Goal: Check status: Check status

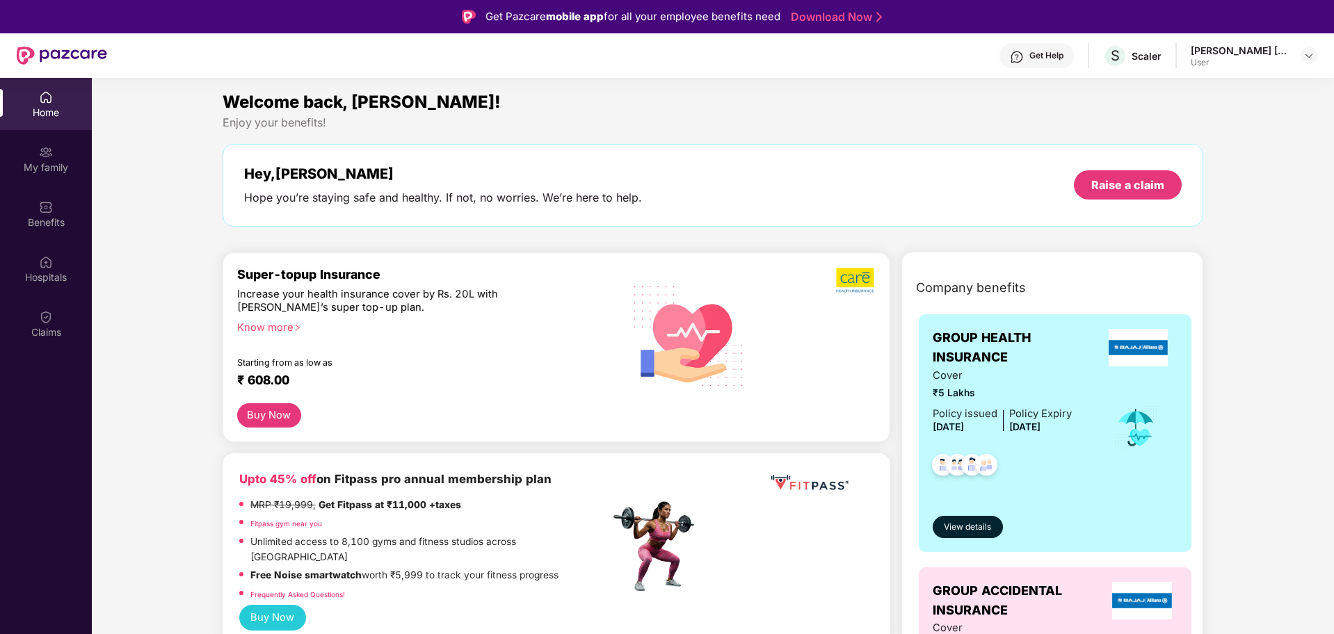
click at [1306, 65] on div "[PERSON_NAME] [PERSON_NAME] User" at bounding box center [1254, 56] width 127 height 24
click at [1306, 58] on img at bounding box center [1308, 55] width 11 height 11
click at [1220, 119] on div "Logout" at bounding box center [1243, 115] width 181 height 27
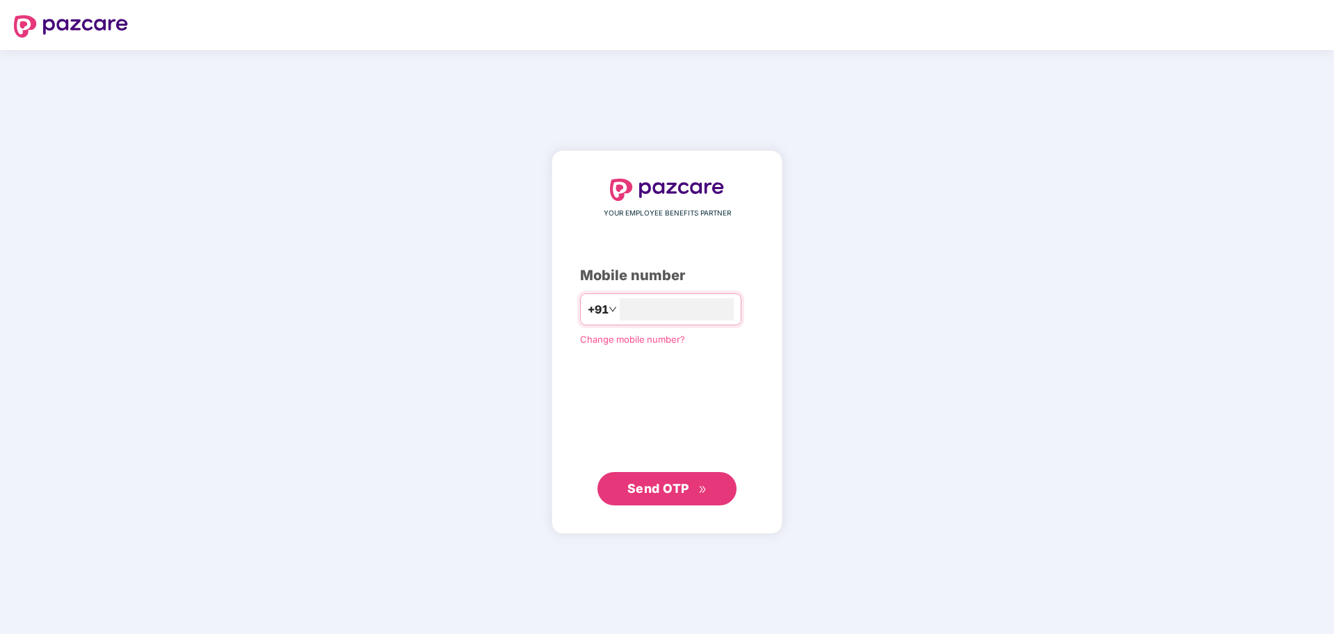
drag, startPoint x: 1220, startPoint y: 119, endPoint x: 1216, endPoint y: 155, distance: 36.3
click at [673, 297] on div "+91" at bounding box center [660, 310] width 161 height 32
click at [677, 316] on input "number" at bounding box center [677, 309] width 114 height 22
type input "**********"
click at [669, 481] on span "Send OTP" at bounding box center [658, 488] width 62 height 15
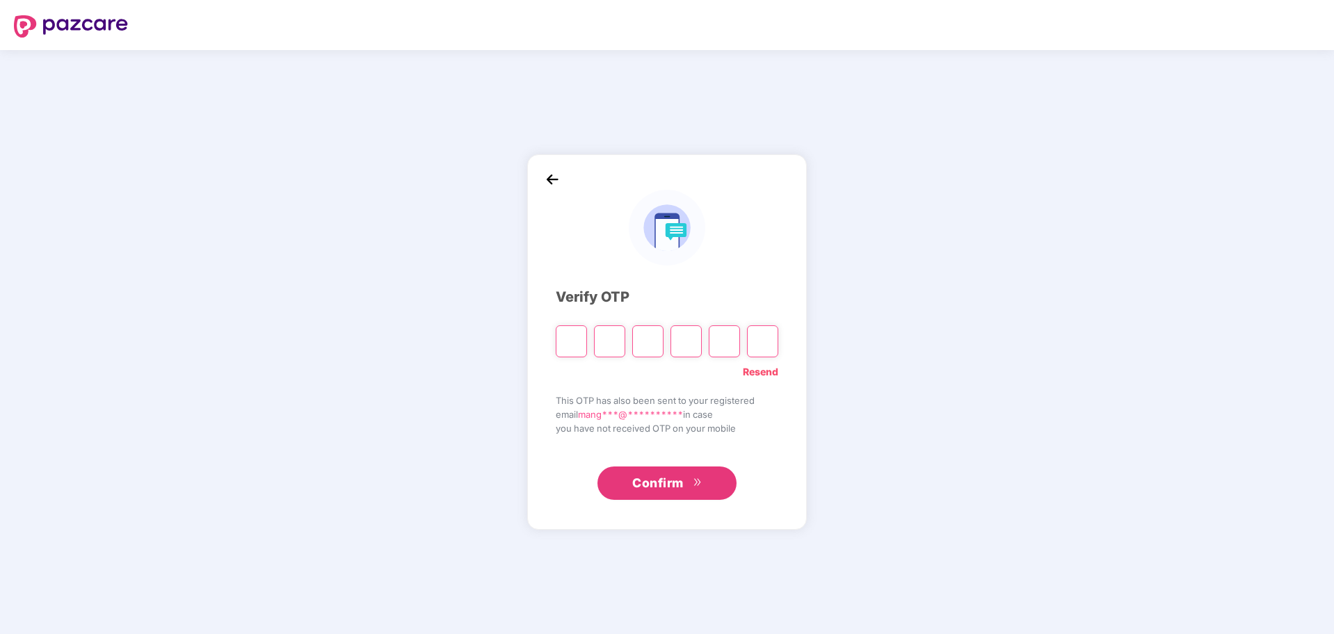
type input "*"
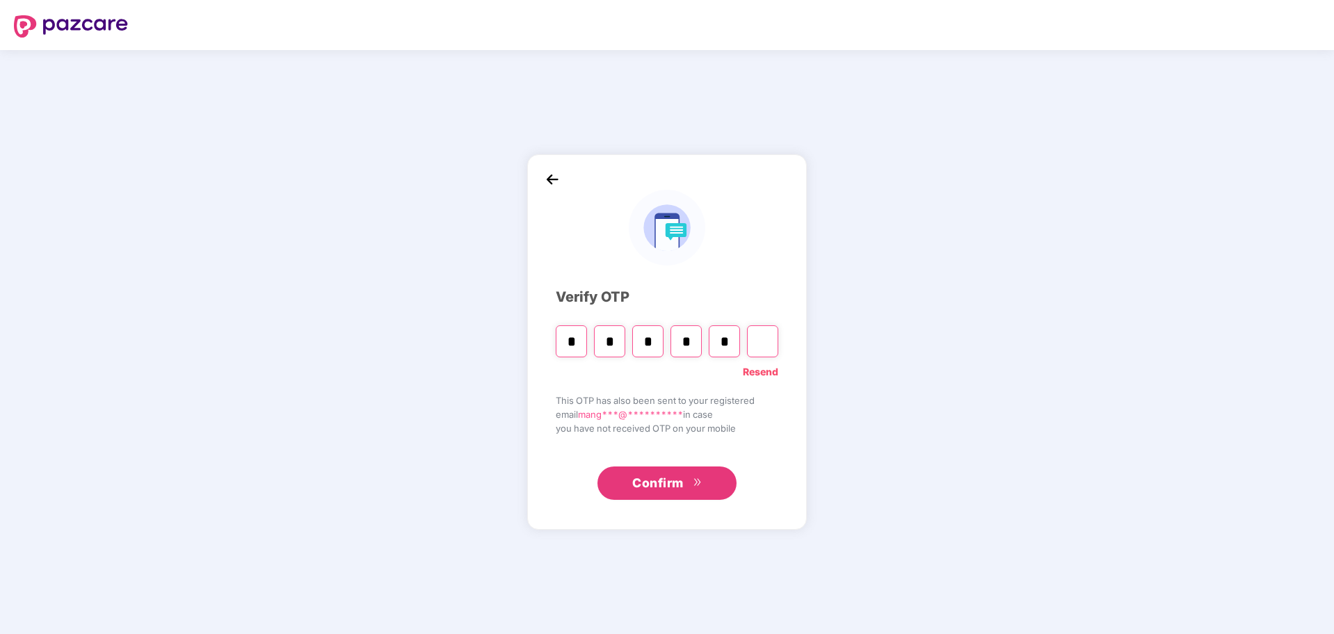
type input "*"
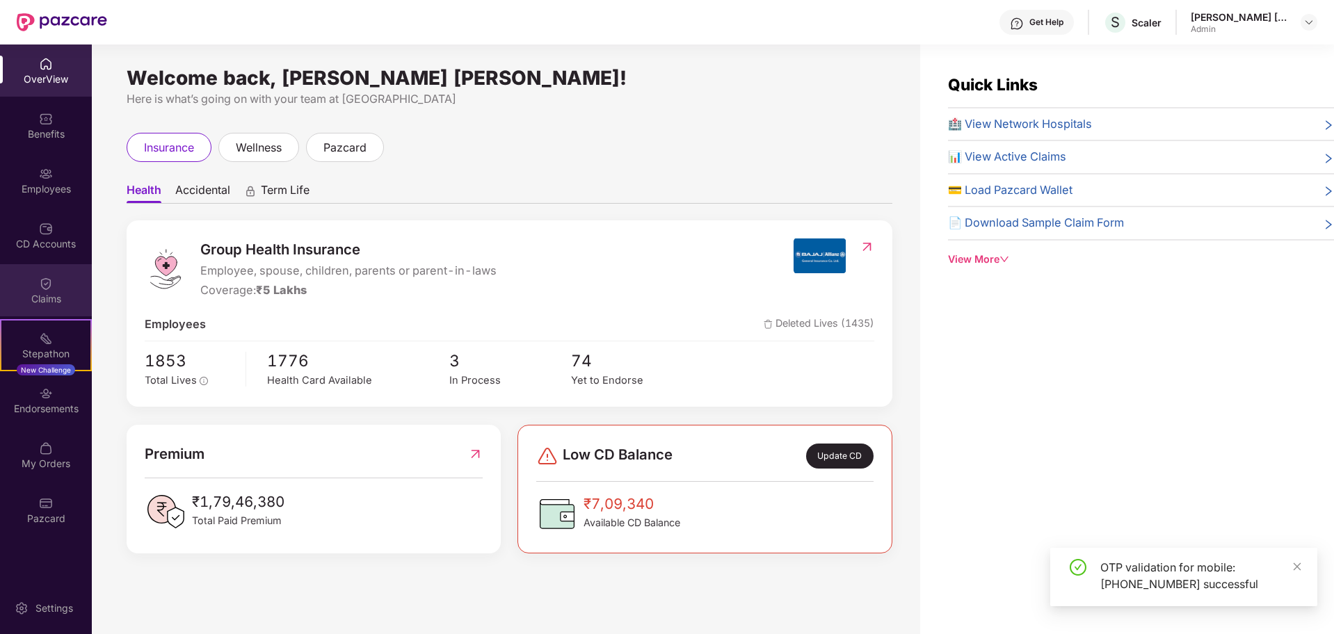
click at [43, 303] on div "Claims" at bounding box center [46, 299] width 92 height 14
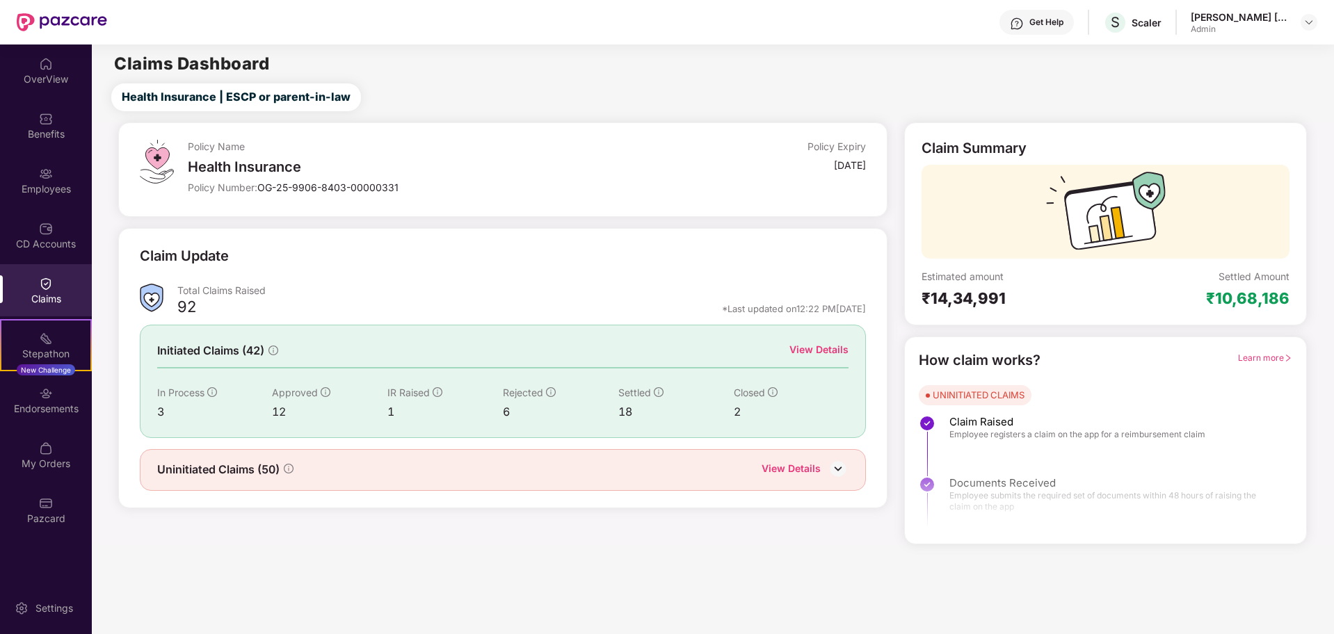
click at [47, 306] on div "Claims" at bounding box center [46, 290] width 92 height 52
click at [827, 355] on div "View Details" at bounding box center [818, 349] width 59 height 15
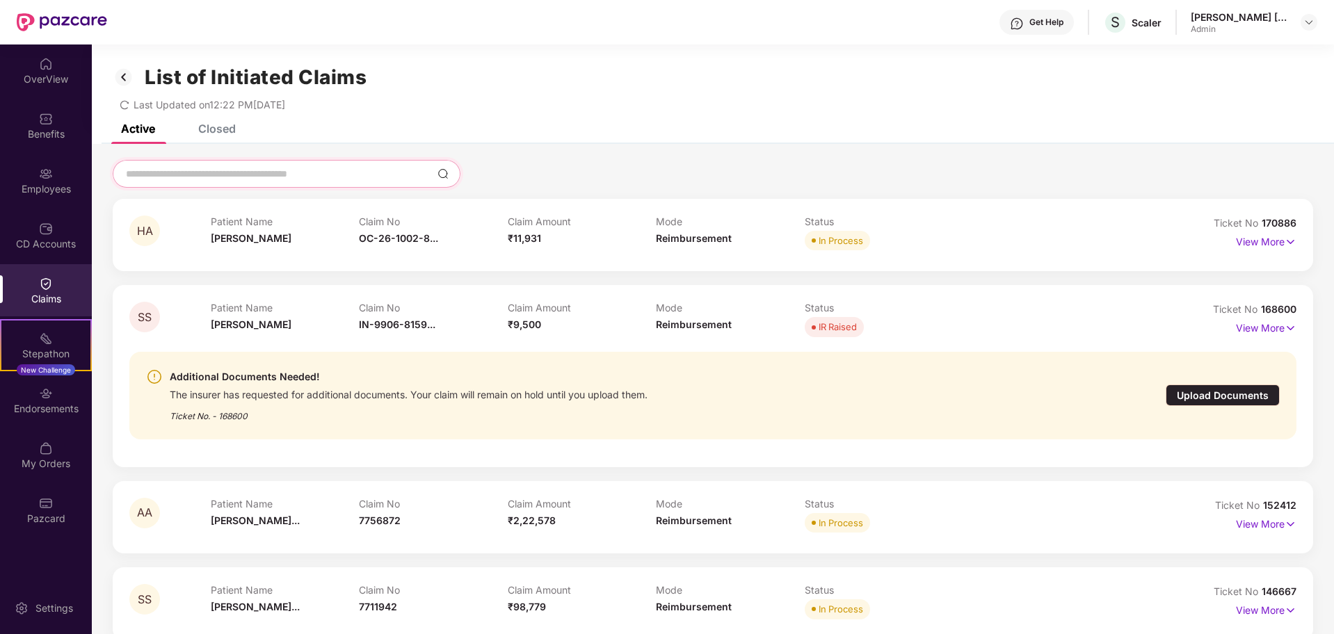
click at [340, 169] on input at bounding box center [278, 174] width 307 height 15
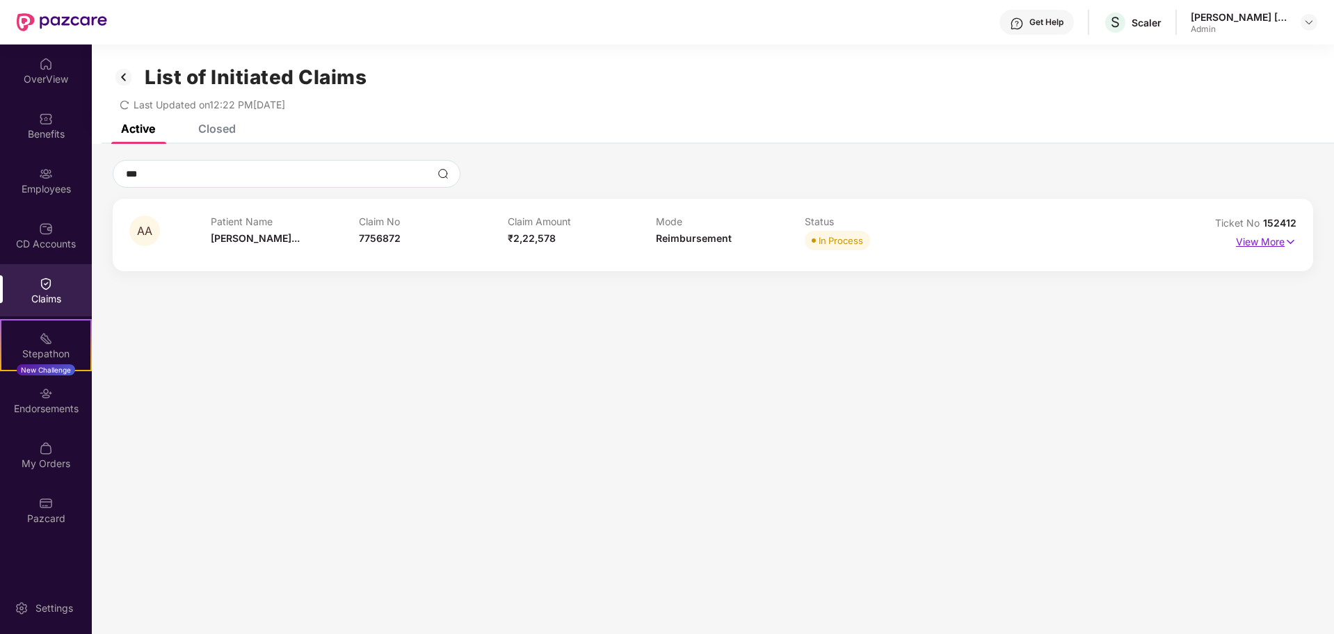
click at [1260, 237] on p "View More" at bounding box center [1266, 240] width 61 height 19
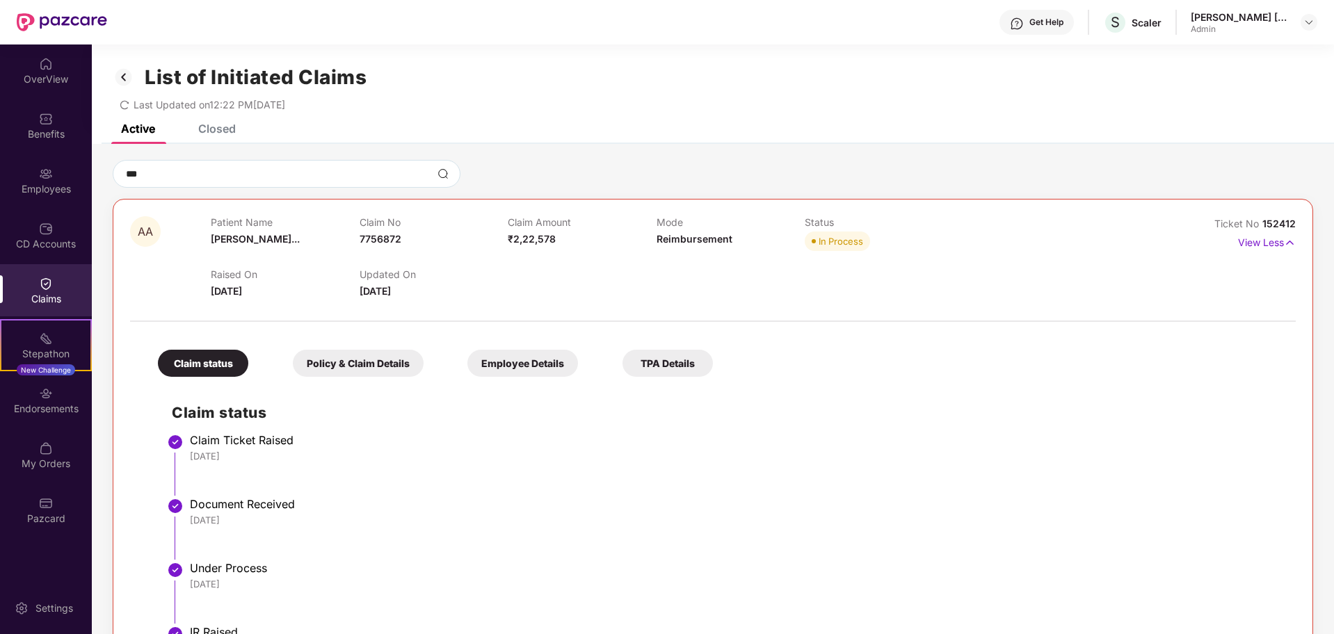
drag, startPoint x: 360, startPoint y: 291, endPoint x: 424, endPoint y: 298, distance: 65.1
click at [424, 298] on div "Updated On [DATE]" at bounding box center [434, 283] width 148 height 31
click at [824, 275] on div "Raised On [DATE] Updated On [DATE]" at bounding box center [656, 277] width 890 height 45
click at [133, 134] on div "Active" at bounding box center [138, 129] width 34 height 14
click at [360, 175] on input "***" at bounding box center [278, 174] width 307 height 15
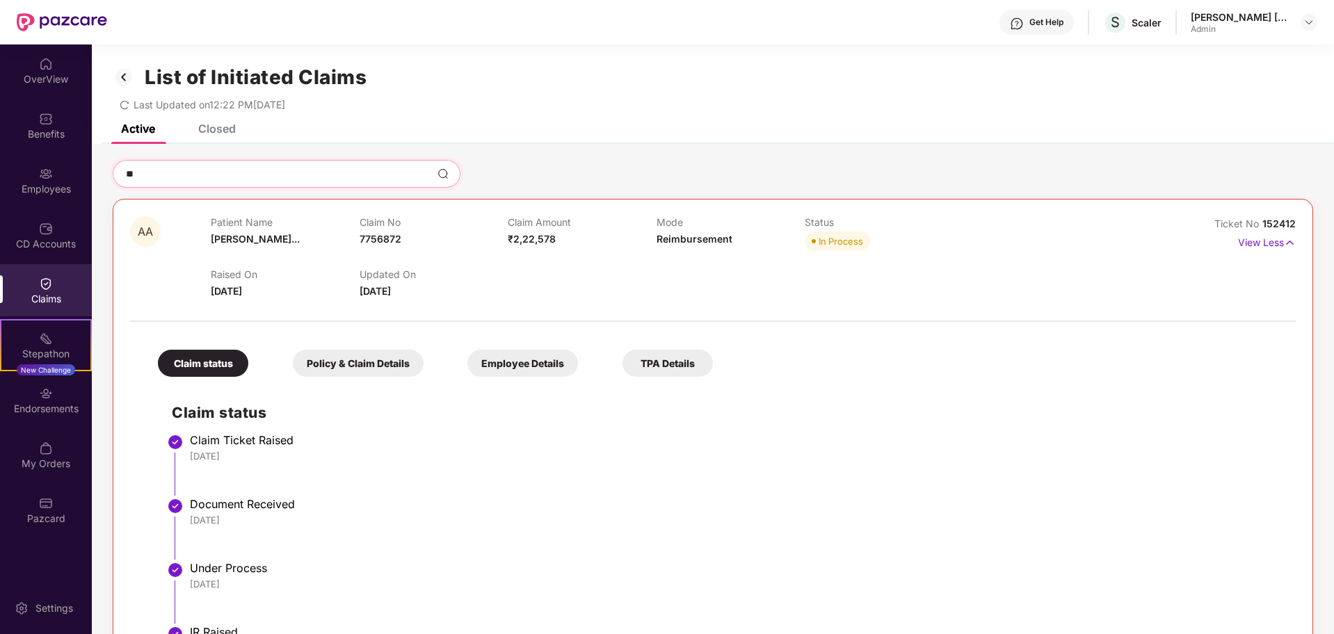
type input "*"
type input "******"
click at [139, 136] on div "Active" at bounding box center [127, 128] width 55 height 31
click at [124, 78] on img at bounding box center [124, 77] width 22 height 24
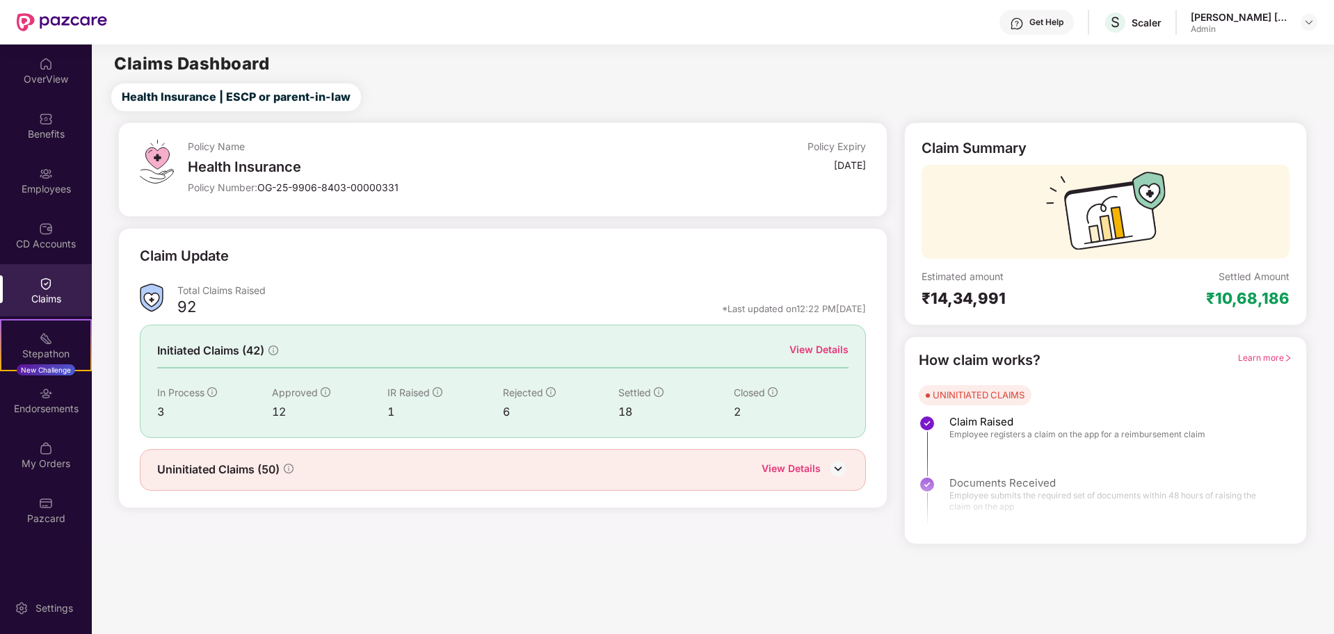
click at [836, 347] on div "View Details" at bounding box center [818, 349] width 59 height 15
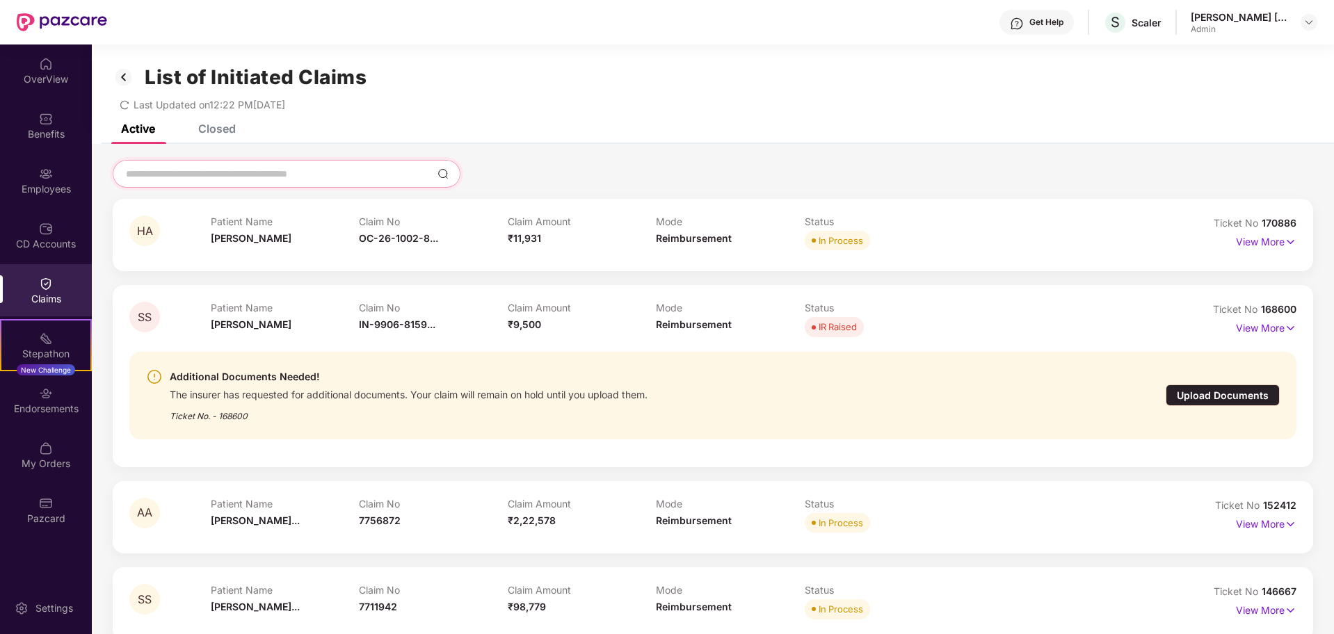
click at [281, 178] on input at bounding box center [278, 174] width 307 height 15
type input "******"
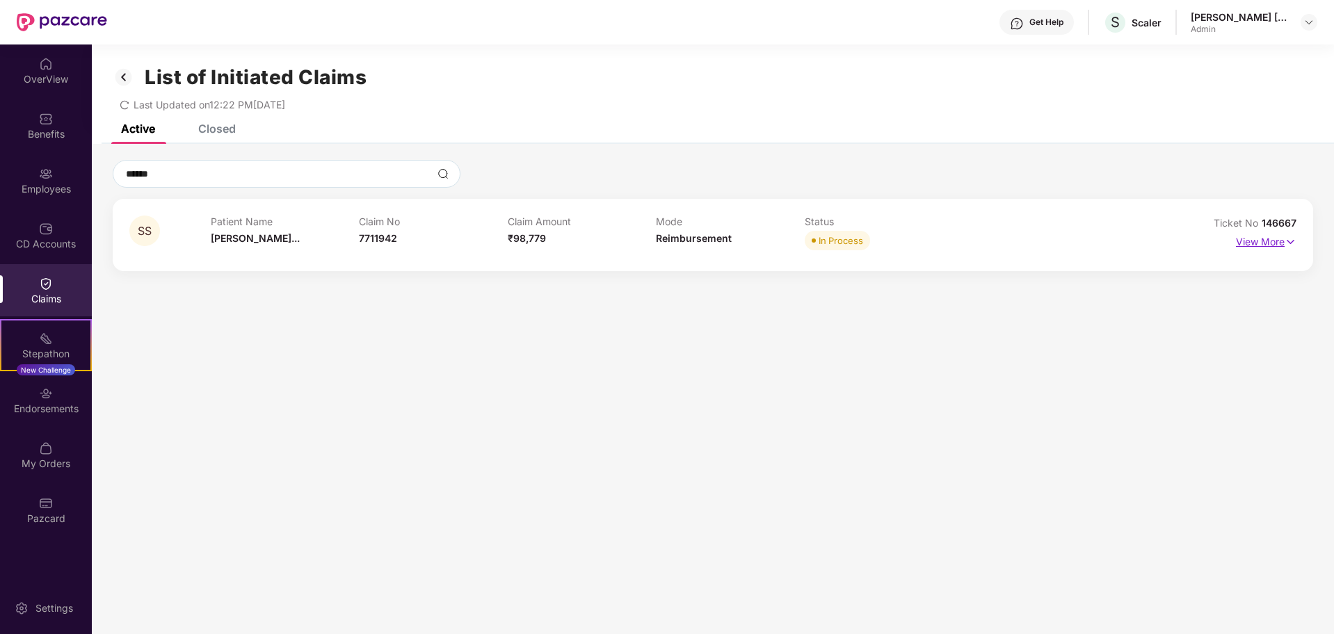
click at [1253, 247] on p "View More" at bounding box center [1266, 240] width 61 height 19
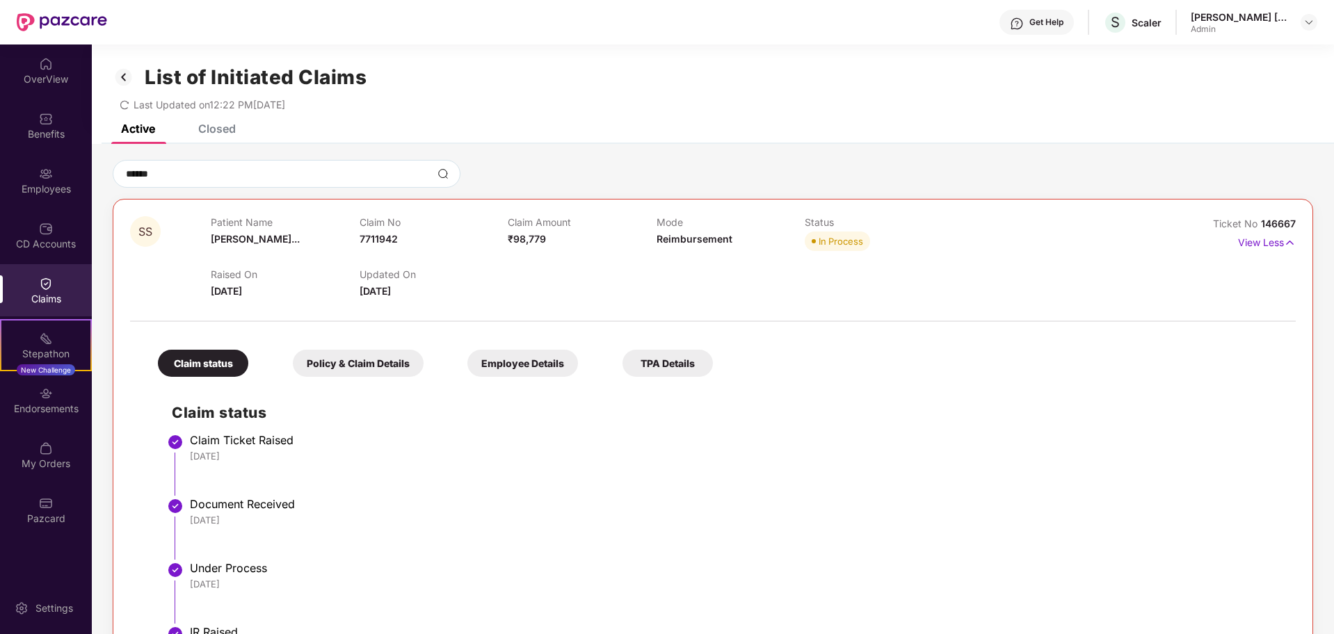
click at [754, 417] on h2 "Claim status" at bounding box center [727, 412] width 1110 height 23
